Goal: Obtain resource: Obtain resource

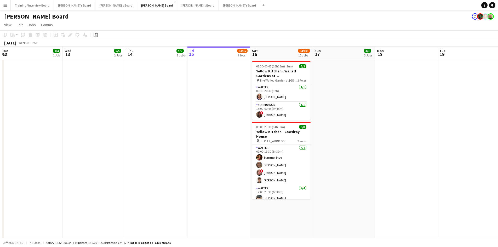
scroll to position [0, 125]
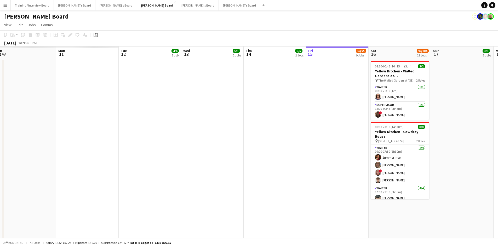
drag, startPoint x: 122, startPoint y: 55, endPoint x: 250, endPoint y: 42, distance: 128.5
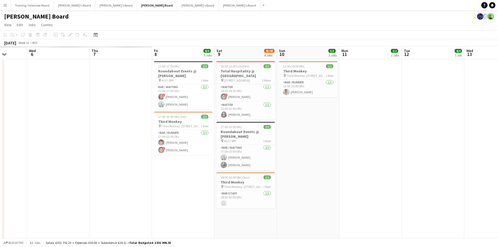
drag, startPoint x: 168, startPoint y: 63, endPoint x: 326, endPoint y: 52, distance: 158.8
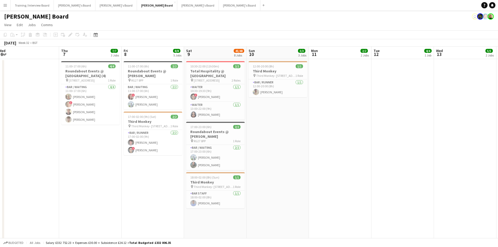
drag, startPoint x: 260, startPoint y: 59, endPoint x: 425, endPoint y: 54, distance: 165.5
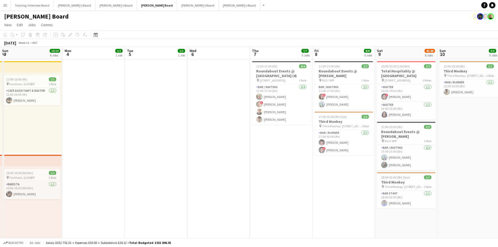
drag, startPoint x: 79, startPoint y: 57, endPoint x: 324, endPoint y: 55, distance: 244.7
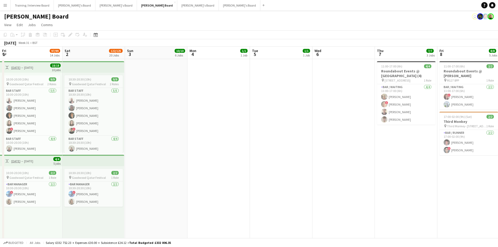
drag, startPoint x: 368, startPoint y: 60, endPoint x: 152, endPoint y: 59, distance: 215.1
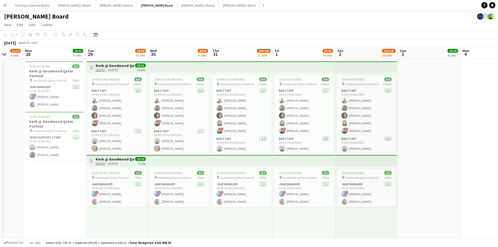
drag, startPoint x: 152, startPoint y: 56, endPoint x: 351, endPoint y: 52, distance: 198.5
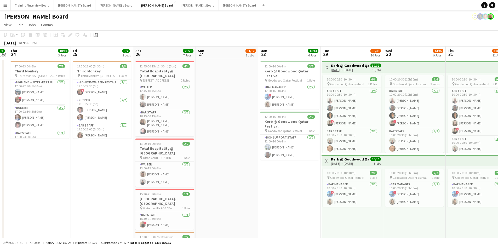
scroll to position [0, 180]
drag, startPoint x: 239, startPoint y: 56, endPoint x: 224, endPoint y: 54, distance: 15.2
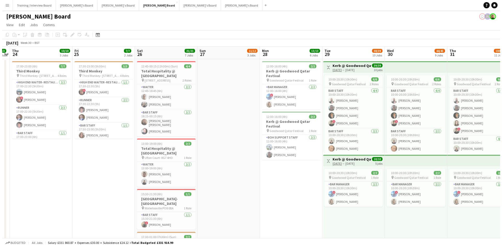
scroll to position [0, 144]
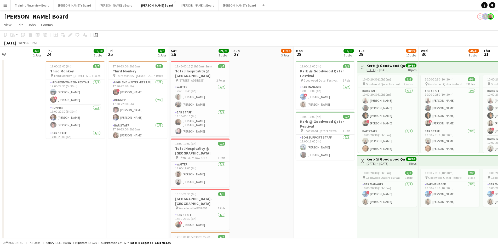
drag, startPoint x: 85, startPoint y: 51, endPoint x: 184, endPoint y: 54, distance: 98.6
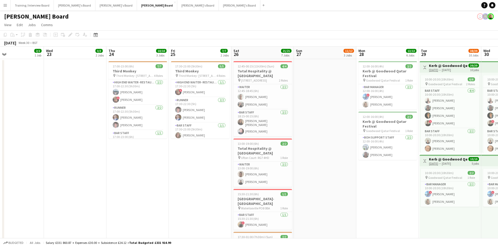
click at [8, 5] on button "Menu" at bounding box center [5, 5] width 10 height 10
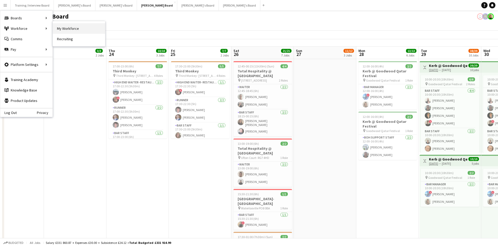
click at [83, 28] on link "My Workforce" at bounding box center [79, 28] width 52 height 10
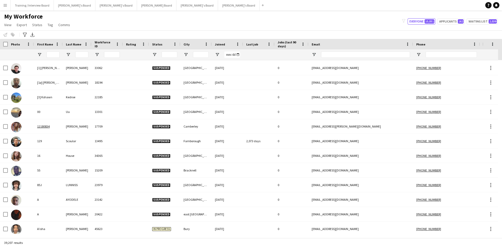
scroll to position [26, 0]
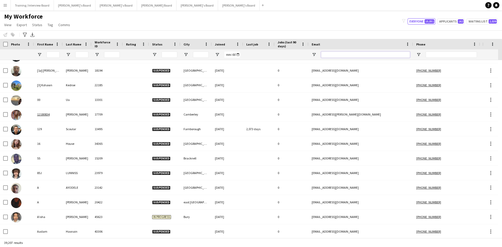
click at [329, 55] on input "Email Filter Input" at bounding box center [365, 54] width 89 height 6
paste input "**********"
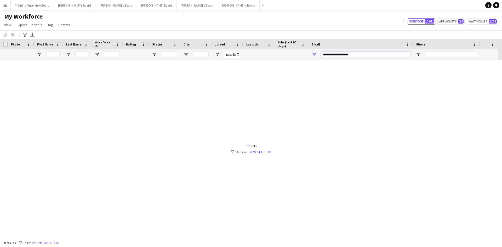
scroll to position [0, 0]
click at [357, 56] on input "**********" at bounding box center [365, 54] width 89 height 6
click at [357, 55] on input "**********" at bounding box center [365, 54] width 89 height 6
type input "**********"
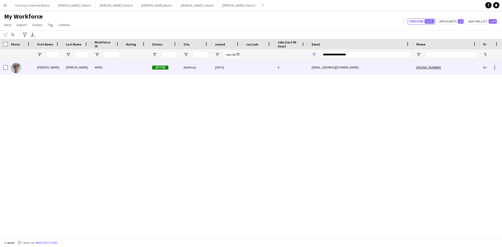
click at [247, 70] on div at bounding box center [258, 67] width 31 height 14
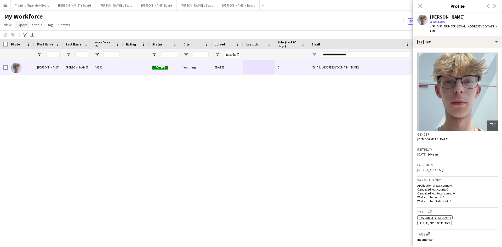
click at [22, 26] on span "Export" at bounding box center [22, 24] width 10 height 5
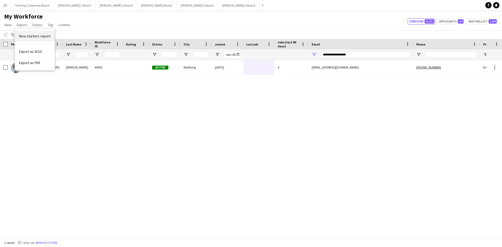
click at [36, 36] on span "New starters report" at bounding box center [34, 36] width 31 height 5
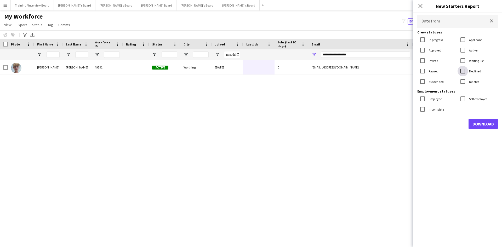
click at [468, 72] on div at bounding box center [462, 71] width 13 height 13
click at [472, 61] on label "Waiting list" at bounding box center [476, 61] width 16 height 4
click at [471, 40] on label "Applicant" at bounding box center [475, 40] width 14 height 4
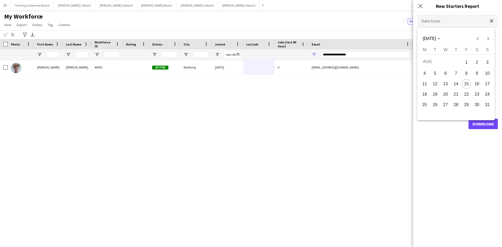
click at [454, 24] on body "Menu Boards Boards Boards All jobs Status Workforce Workforce My Workforce Recr…" at bounding box center [251, 123] width 502 height 247
click at [458, 80] on button "14" at bounding box center [456, 84] width 10 height 10
type input "**********"
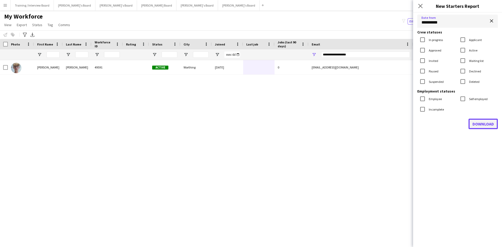
click at [476, 124] on button "Download" at bounding box center [482, 124] width 29 height 10
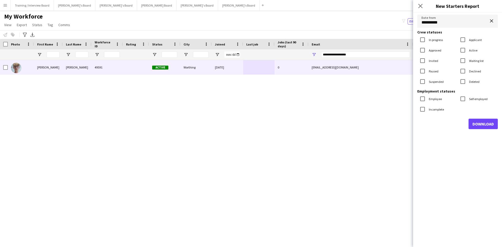
drag, startPoint x: 288, startPoint y: 69, endPoint x: 306, endPoint y: 65, distance: 18.0
click at [288, 69] on div "0" at bounding box center [291, 67] width 34 height 14
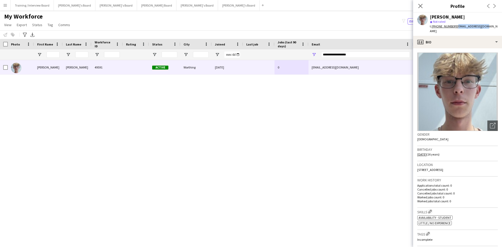
drag, startPoint x: 486, startPoint y: 26, endPoint x: 455, endPoint y: 28, distance: 31.1
click at [455, 28] on div "[PERSON_NAME] star Not rated t. [PHONE_NUMBER] | [EMAIL_ADDRESS][DOMAIN_NAME]" at bounding box center [457, 24] width 89 height 23
copy span "[EMAIL_ADDRESS][DOMAIN_NAME]"
click at [443, 168] on span "[STREET_ADDRESS]" at bounding box center [430, 170] width 26 height 4
drag, startPoint x: 450, startPoint y: 165, endPoint x: 417, endPoint y: 165, distance: 32.7
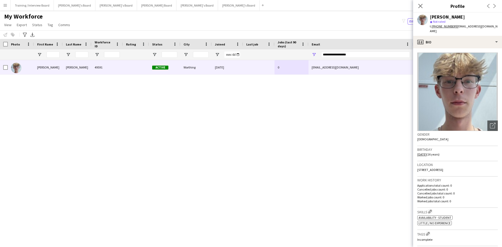
click at [417, 168] on span "[STREET_ADDRESS]" at bounding box center [430, 170] width 26 height 4
copy span "[STREET_ADDRESS]"
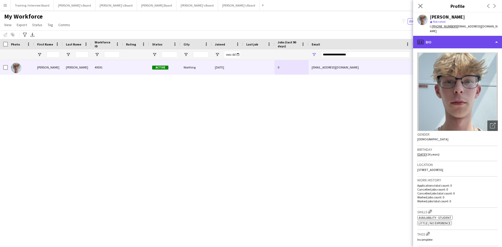
click at [456, 36] on div "profile Bio" at bounding box center [457, 42] width 89 height 13
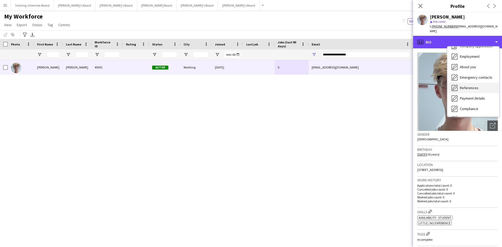
scroll to position [26, 0]
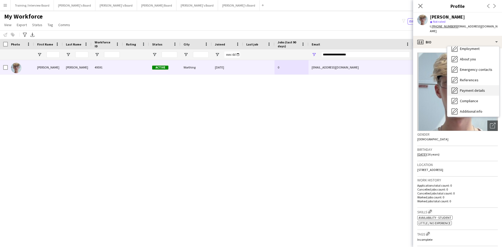
click at [463, 88] on span "Payment details" at bounding box center [472, 90] width 25 height 5
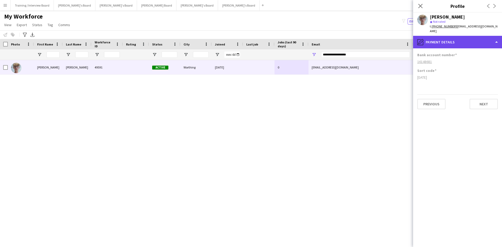
click at [471, 41] on div "pencil4 Payment details" at bounding box center [457, 42] width 89 height 13
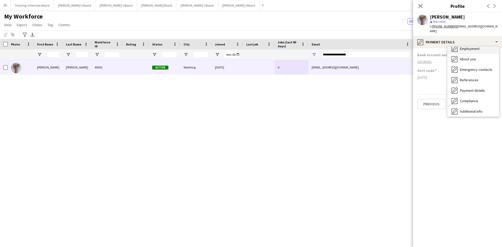
click at [471, 46] on span "Employment" at bounding box center [470, 48] width 20 height 5
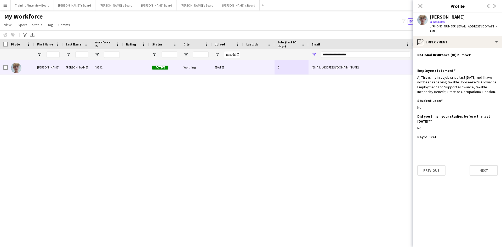
drag, startPoint x: 421, startPoint y: 5, endPoint x: 399, endPoint y: 111, distance: 108.5
click at [421, 5] on icon at bounding box center [420, 6] width 4 height 4
